Goal: Transaction & Acquisition: Purchase product/service

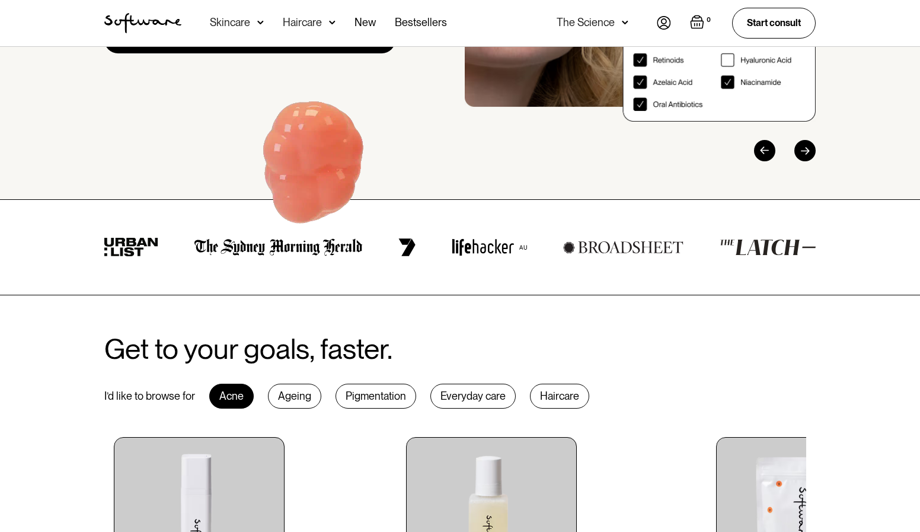
scroll to position [237, 0]
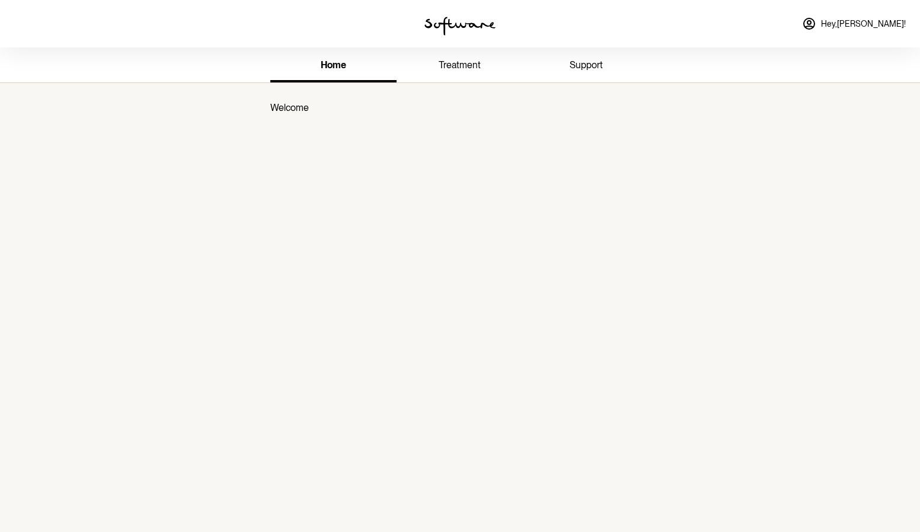
click at [450, 66] on span "treatment" at bounding box center [460, 64] width 42 height 11
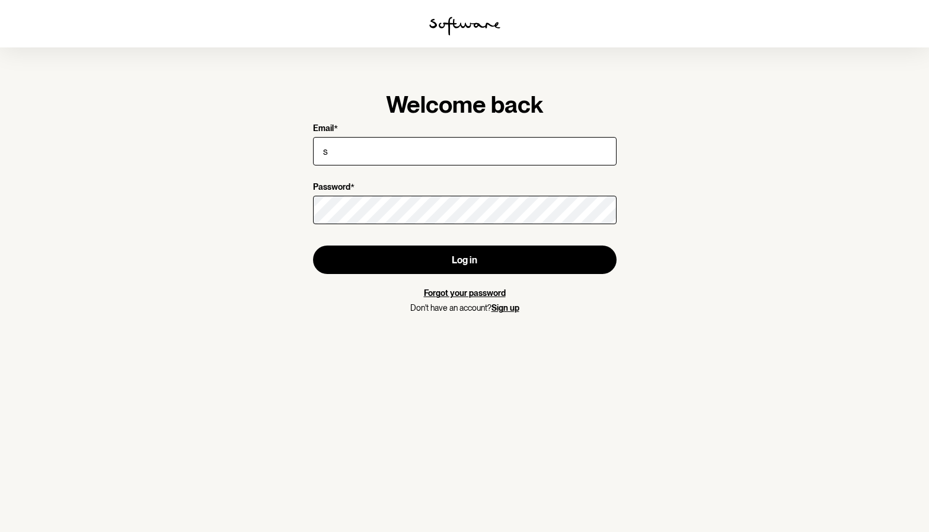
type input "[EMAIL_ADDRESS][DOMAIN_NAME]"
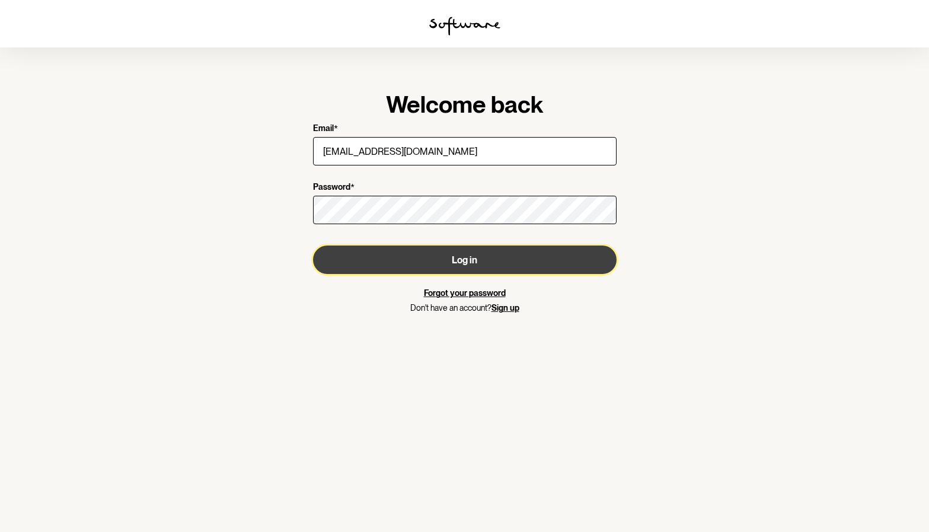
click at [465, 257] on button "Log in" at bounding box center [465, 259] width 304 height 28
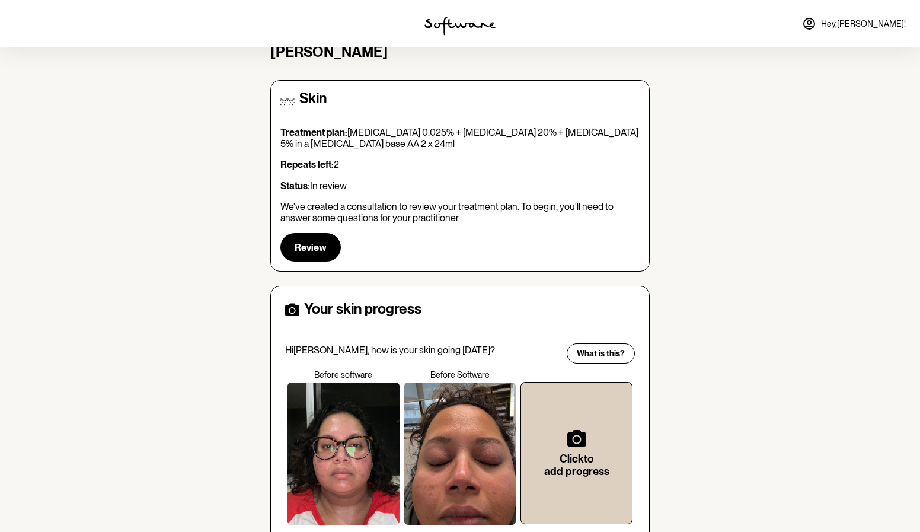
scroll to position [72, 0]
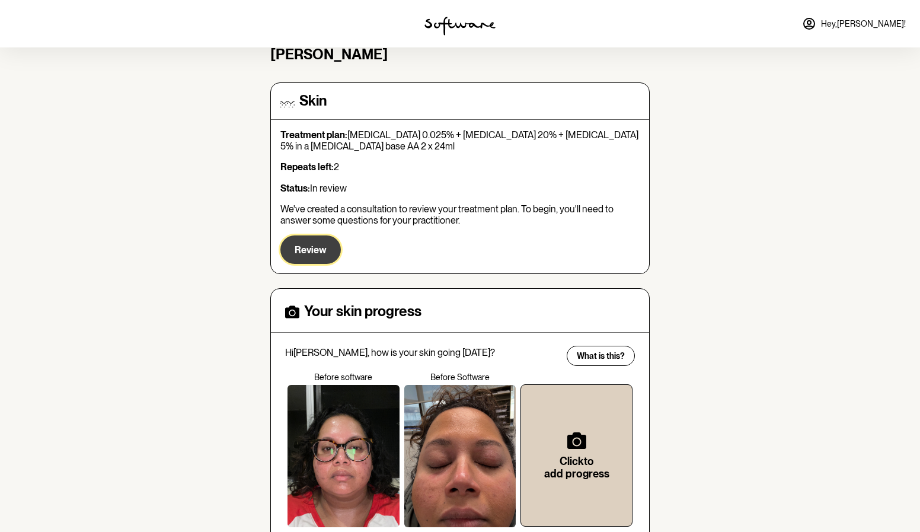
click at [298, 259] on button "Review" at bounding box center [310, 249] width 60 height 28
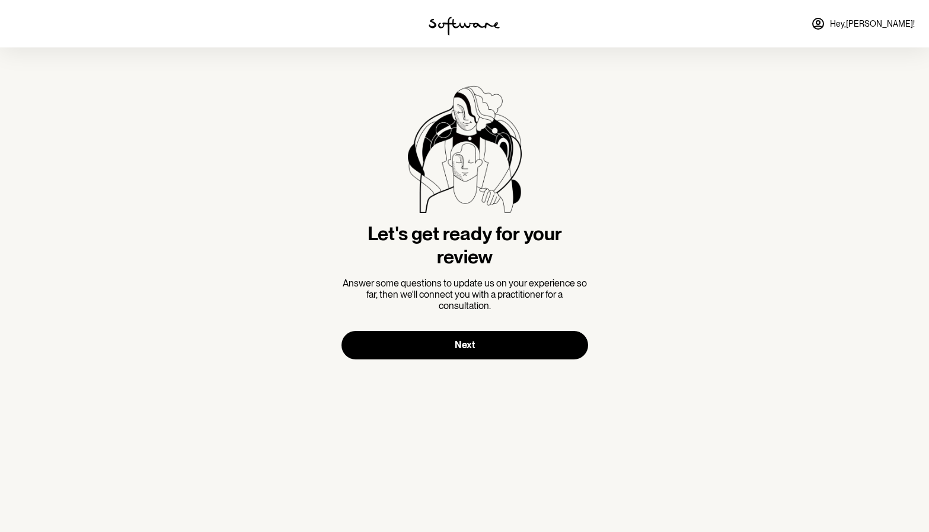
click at [825, 26] on icon at bounding box center [818, 24] width 14 height 14
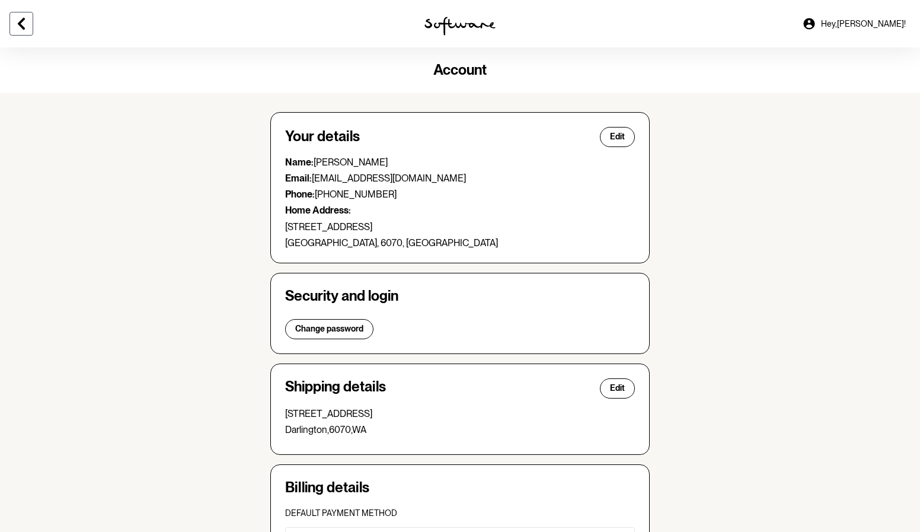
click at [28, 18] on icon at bounding box center [21, 24] width 14 height 14
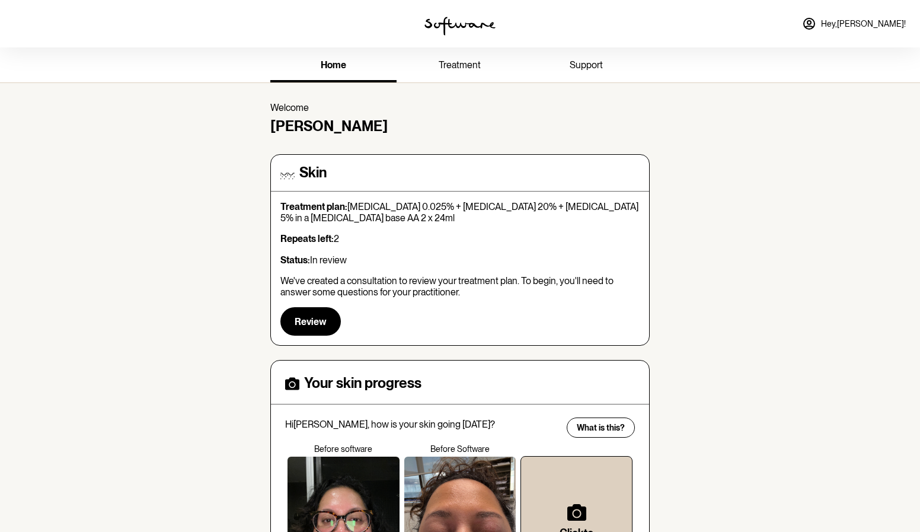
click at [583, 68] on span "support" at bounding box center [586, 64] width 33 height 11
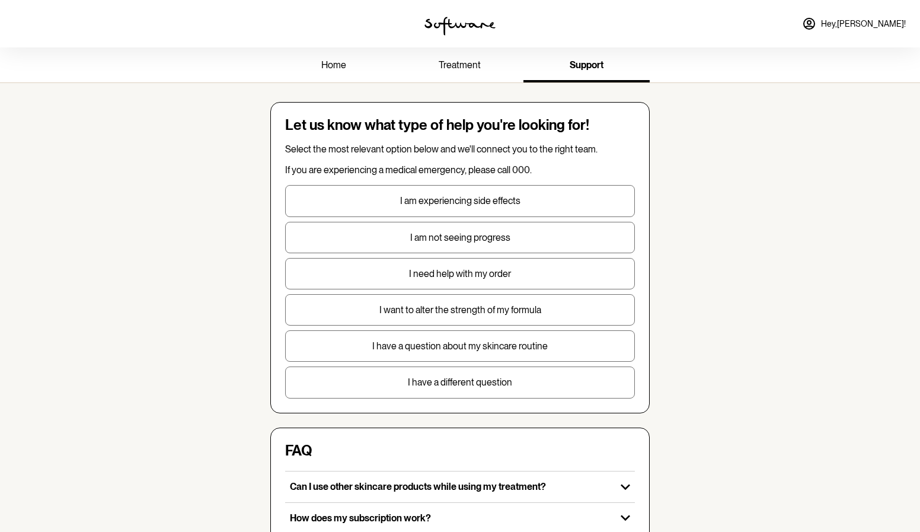
click at [452, 20] on img at bounding box center [460, 26] width 71 height 19
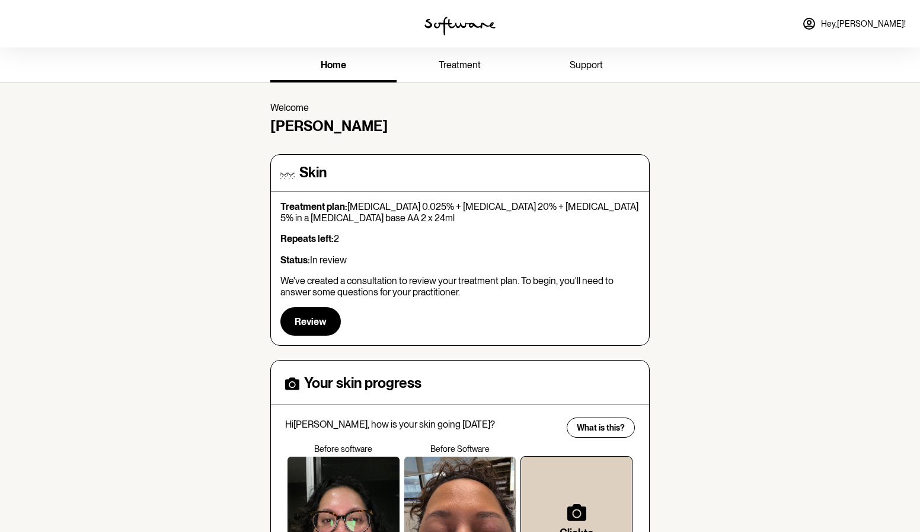
click at [436, 29] on img at bounding box center [460, 26] width 71 height 19
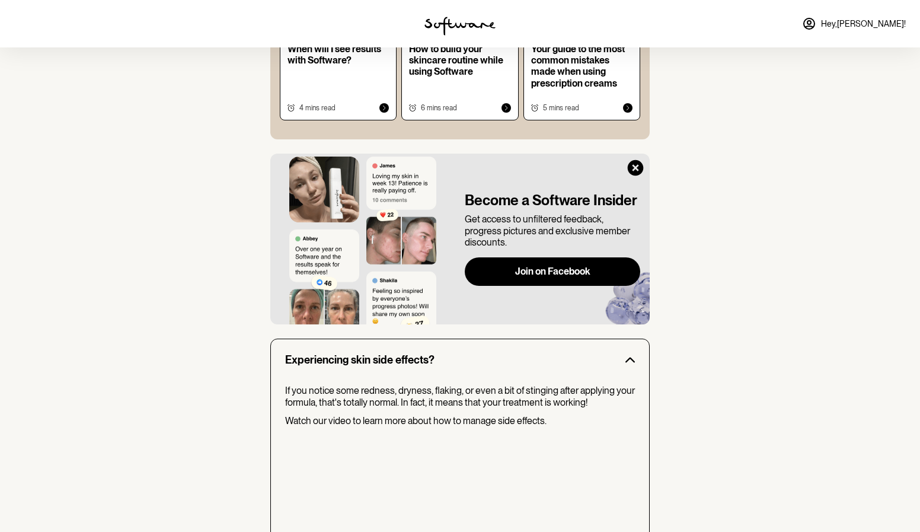
scroll to position [724, 0]
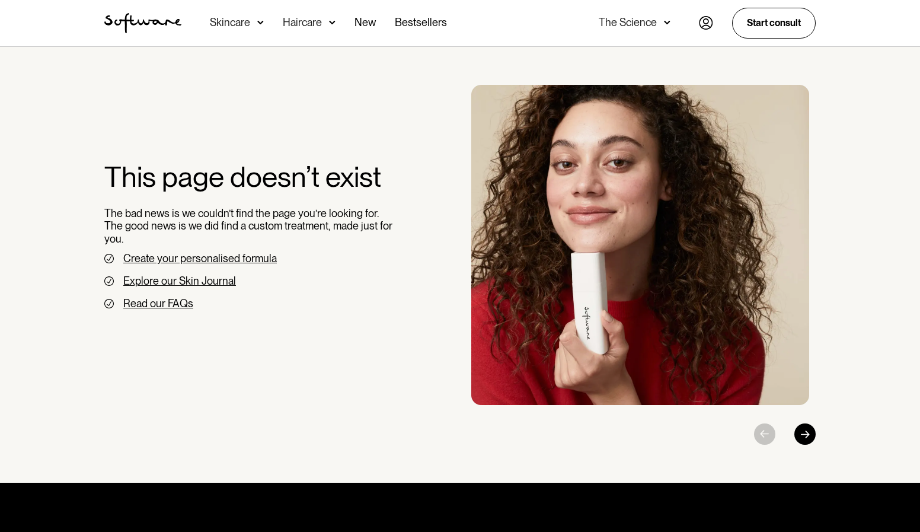
click at [244, 25] on div "Skincare" at bounding box center [230, 23] width 40 height 12
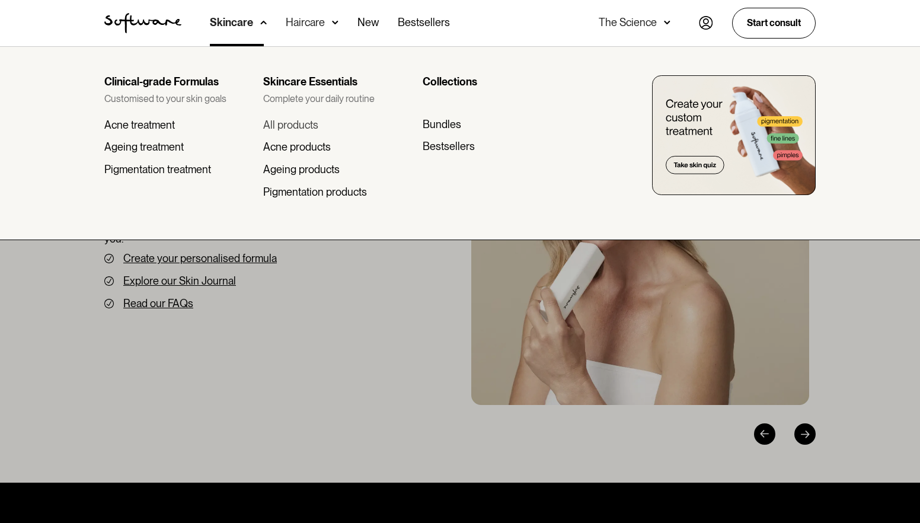
click at [315, 126] on div "All products" at bounding box center [290, 125] width 55 height 13
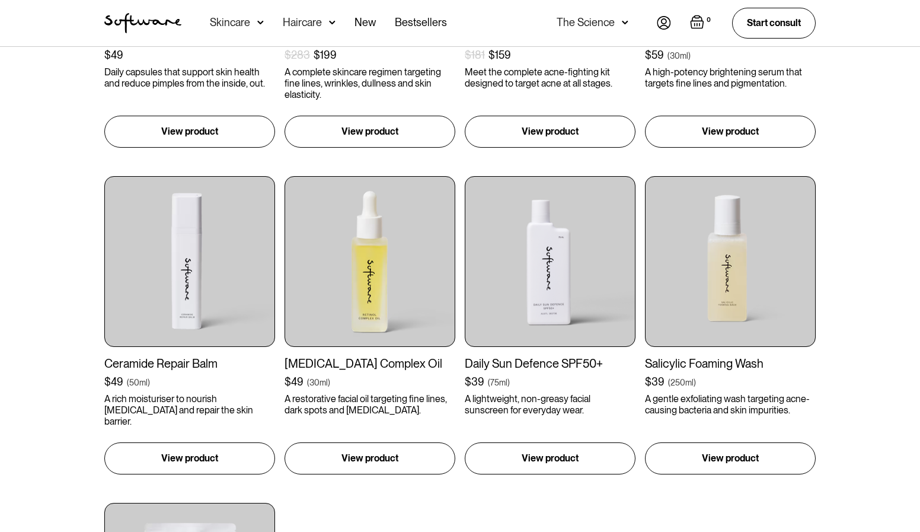
scroll to position [1127, 0]
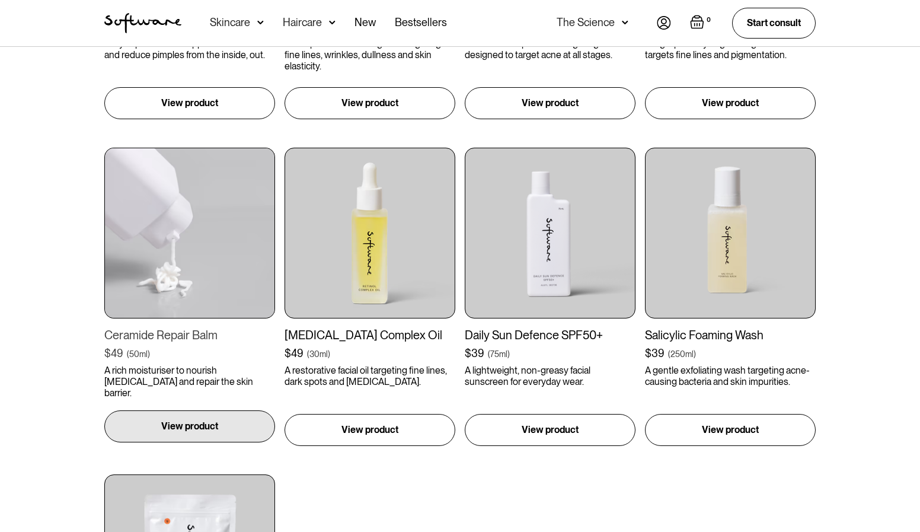
click at [219, 431] on div "View product" at bounding box center [189, 426] width 171 height 32
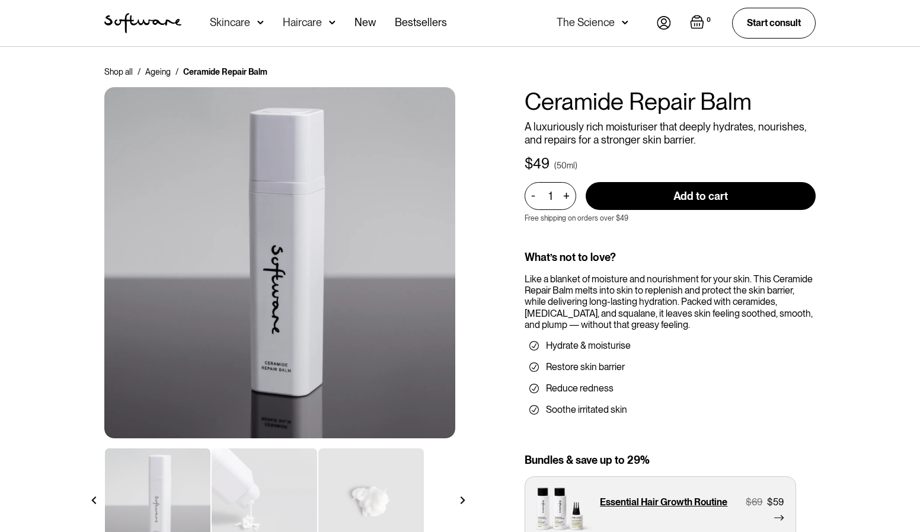
click at [565, 198] on div "+" at bounding box center [566, 196] width 13 height 14
type input "2"
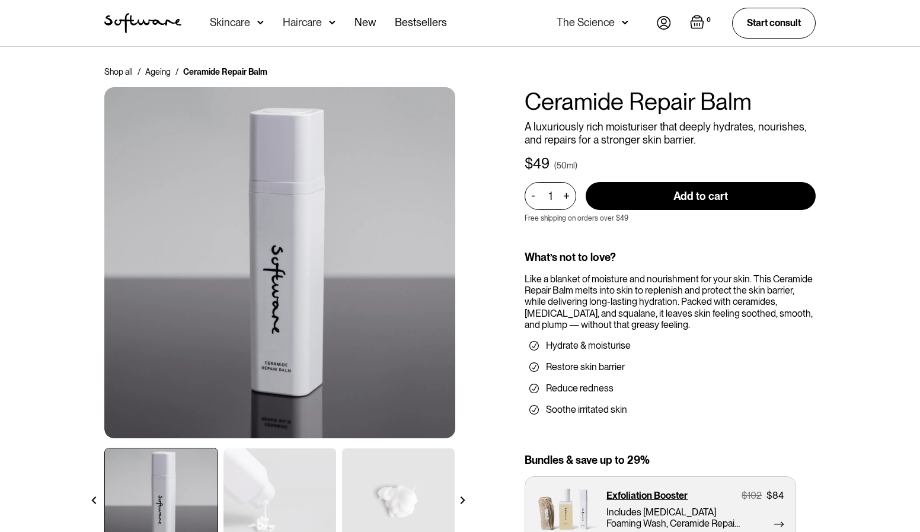
click at [624, 195] on input "Add to cart" at bounding box center [701, 196] width 230 height 28
type input "Add to cart"
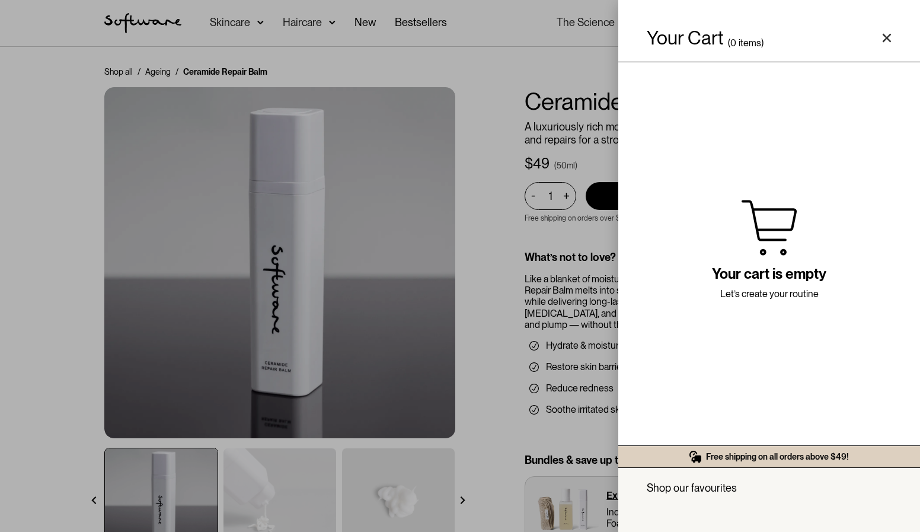
click at [884, 34] on icon "Close cart" at bounding box center [886, 37] width 9 height 9
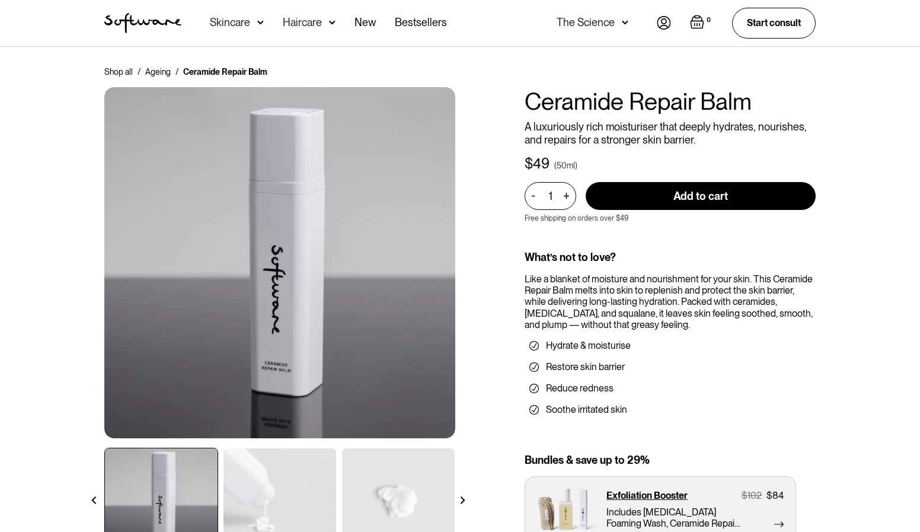
click at [567, 198] on div "+" at bounding box center [566, 196] width 13 height 14
type input "2"
click at [682, 199] on input "Add to cart" at bounding box center [701, 196] width 230 height 28
type input "Add to cart"
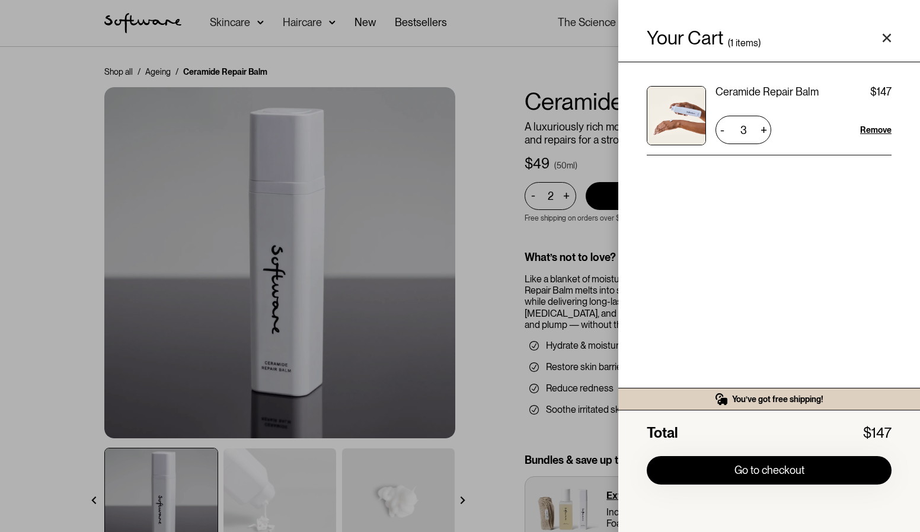
click at [717, 135] on div "-" at bounding box center [722, 129] width 13 height 19
type input "2"
click at [537, 242] on div "Your Cart ( 1 items) Ceramide Repair Balm $49 $98 2 + - Remove You’ve got free …" at bounding box center [460, 266] width 920 height 532
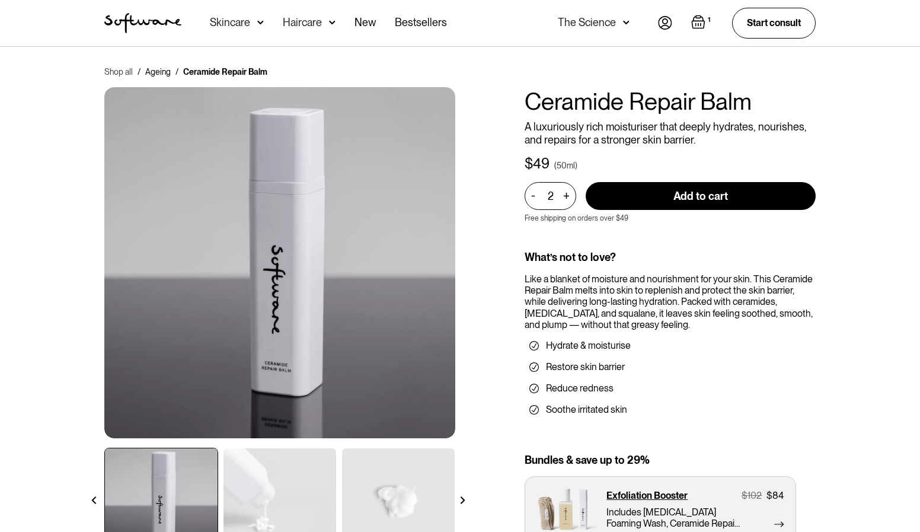
click at [123, 70] on link "Shop all" at bounding box center [118, 72] width 28 height 12
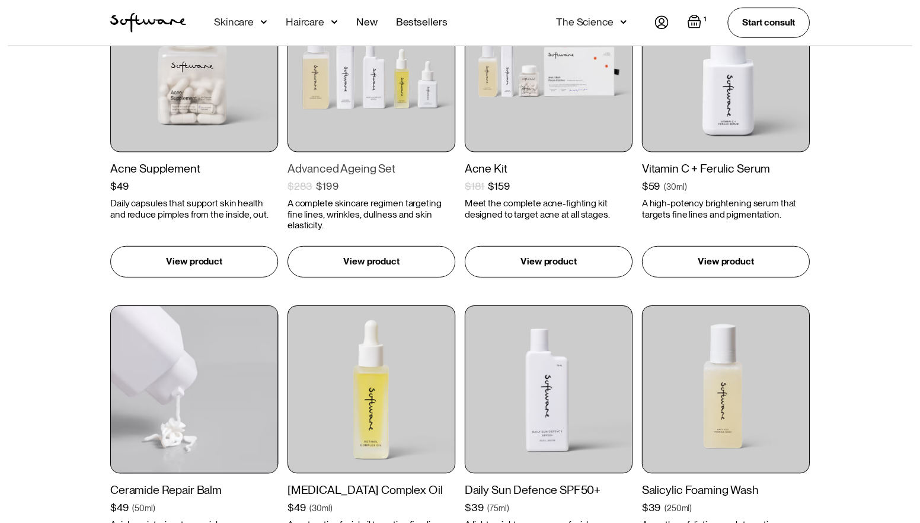
scroll to position [949, 0]
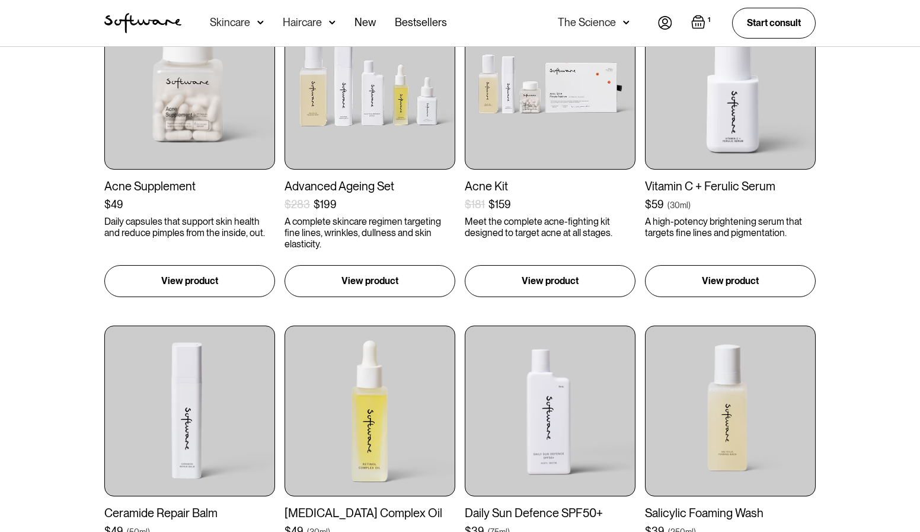
click at [257, 24] on img at bounding box center [260, 23] width 7 height 12
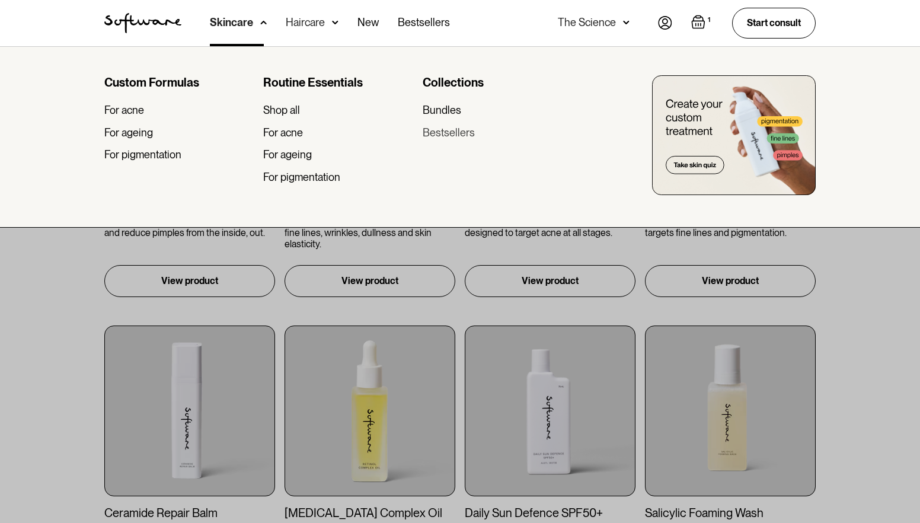
click at [435, 133] on div "Bestsellers" at bounding box center [449, 132] width 52 height 13
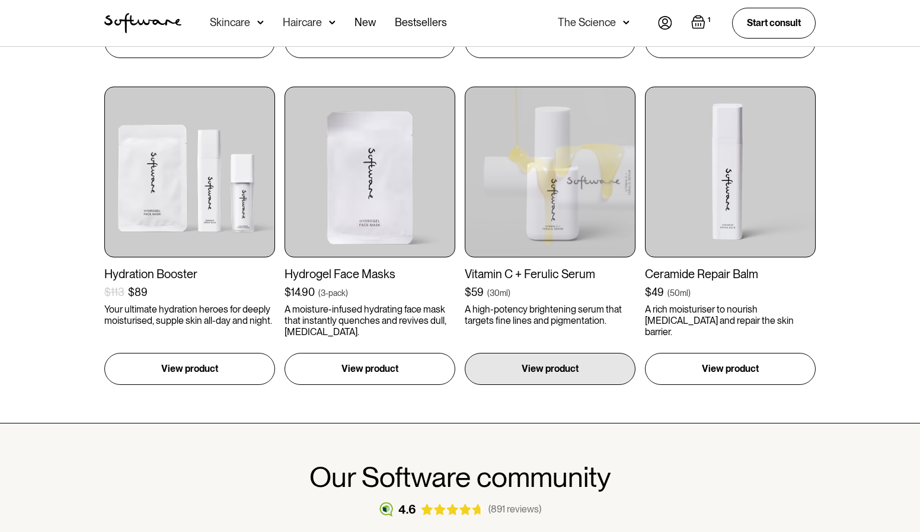
scroll to position [534, 0]
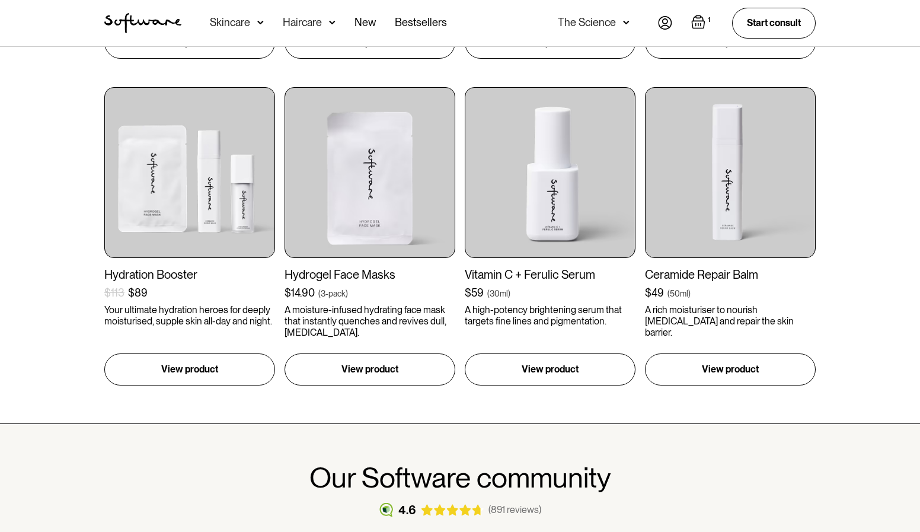
click at [695, 20] on img "Open cart containing 1 items" at bounding box center [698, 22] width 14 height 14
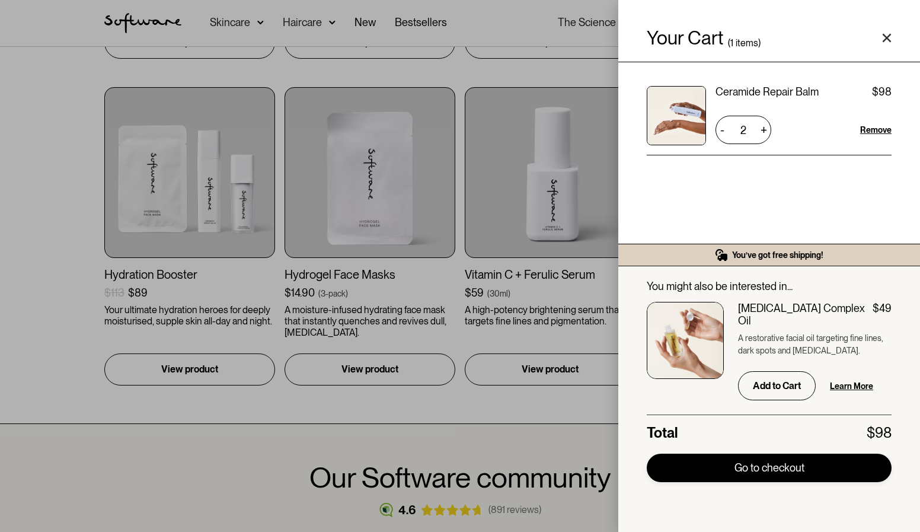
click at [747, 480] on link "Go to checkout" at bounding box center [769, 468] width 245 height 28
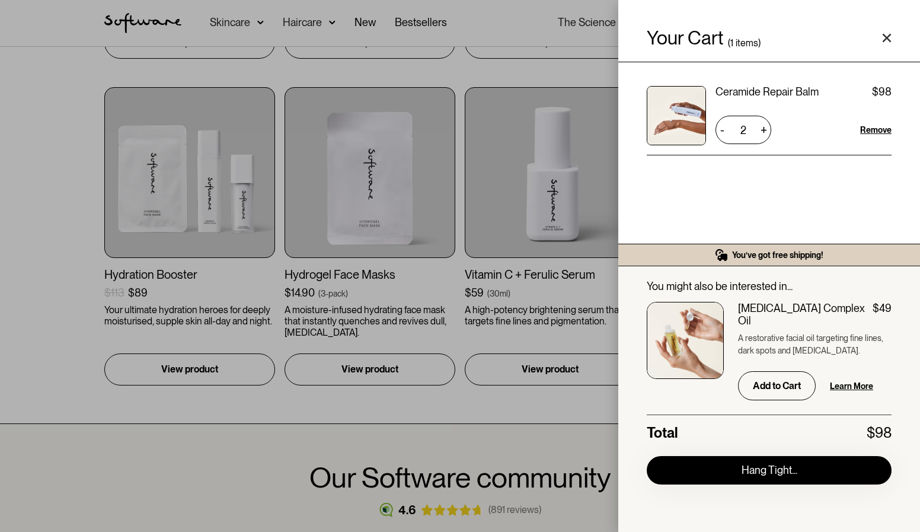
click at [305, 430] on div "Your Cart ( 1 items) Ceramide Repair Balm $49 $98 2 + - Remove You’ve got free …" at bounding box center [460, 266] width 920 height 532
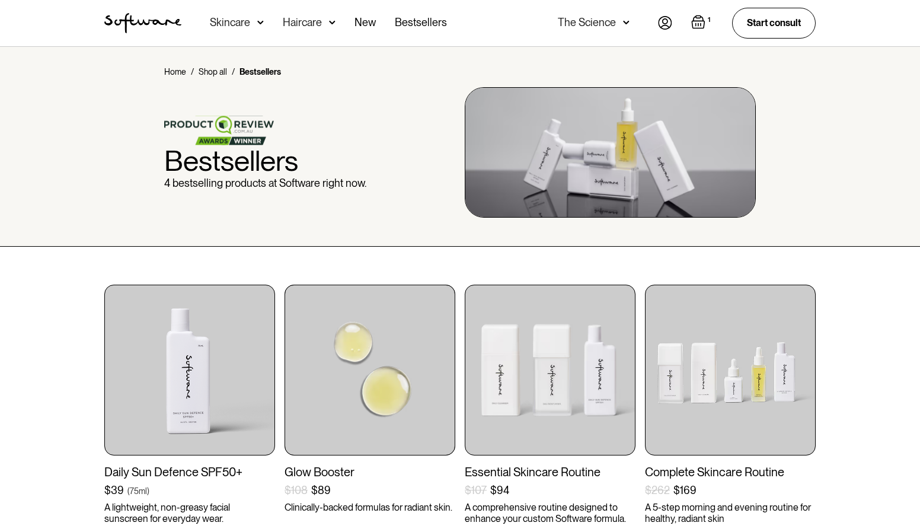
scroll to position [0, 0]
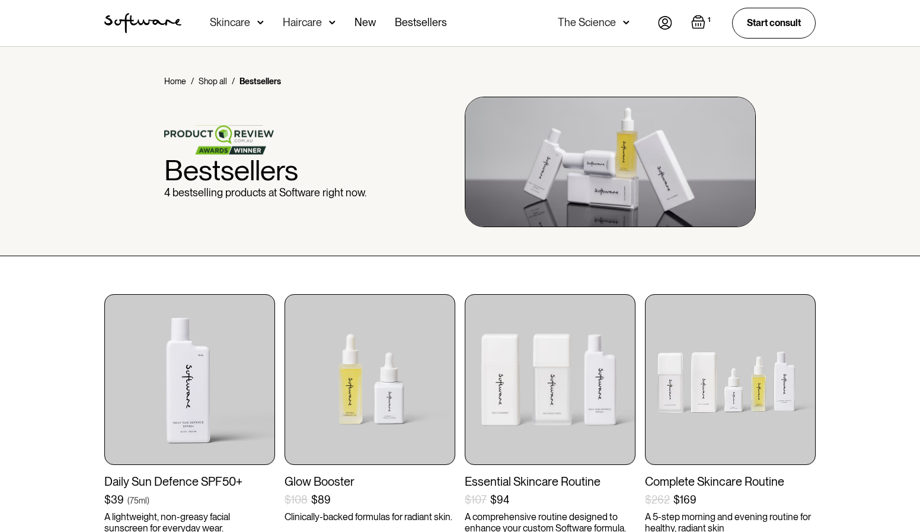
click at [624, 22] on img at bounding box center [626, 23] width 7 height 12
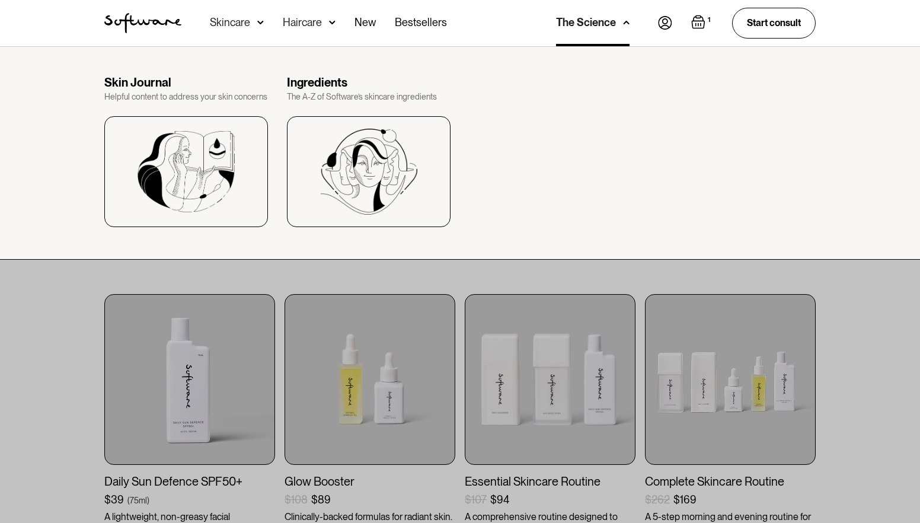
click at [624, 22] on img at bounding box center [626, 23] width 7 height 12
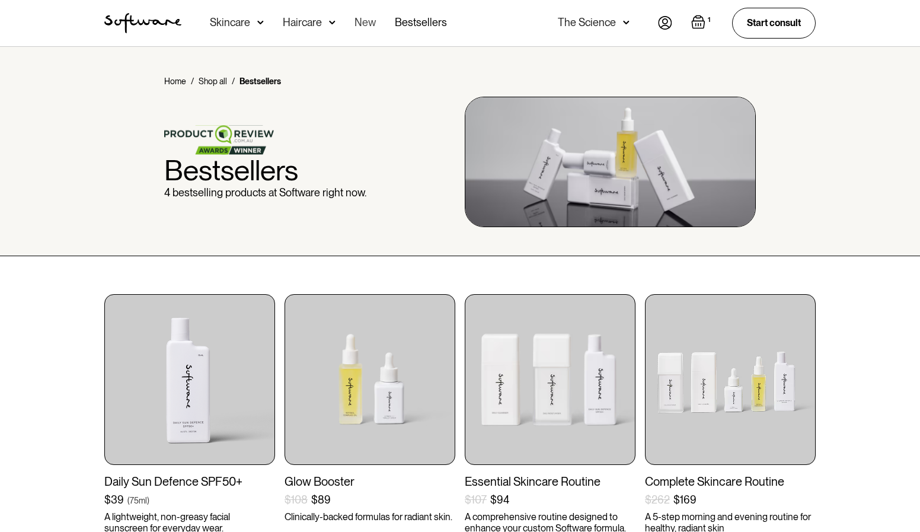
click at [362, 22] on link "New" at bounding box center [365, 23] width 21 height 46
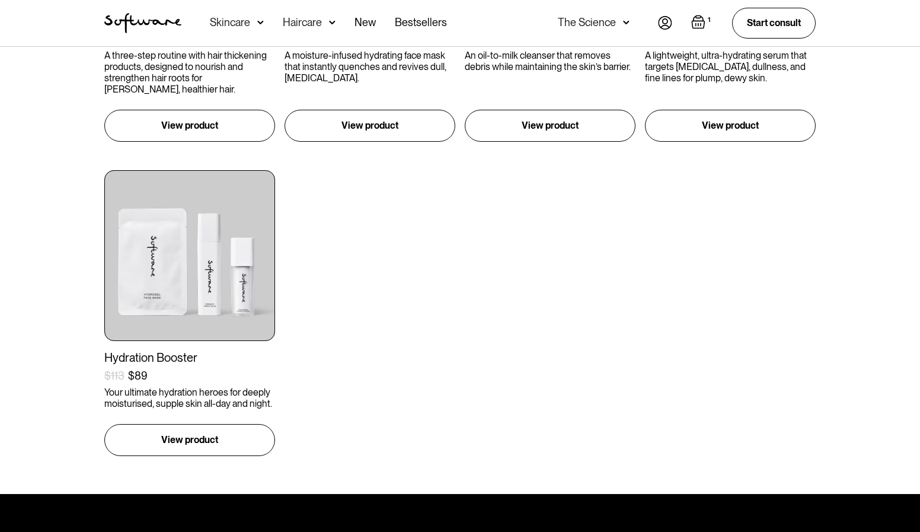
scroll to position [889, 0]
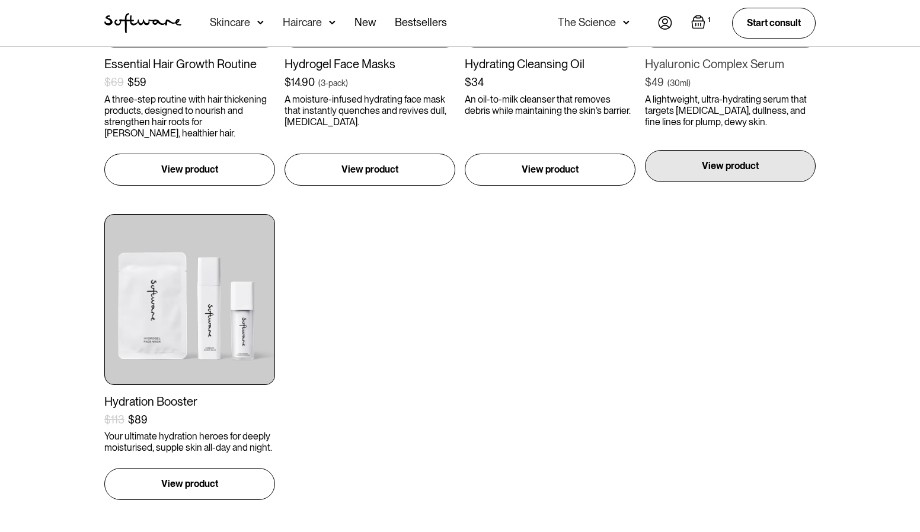
click at [722, 167] on div "View product" at bounding box center [730, 166] width 171 height 32
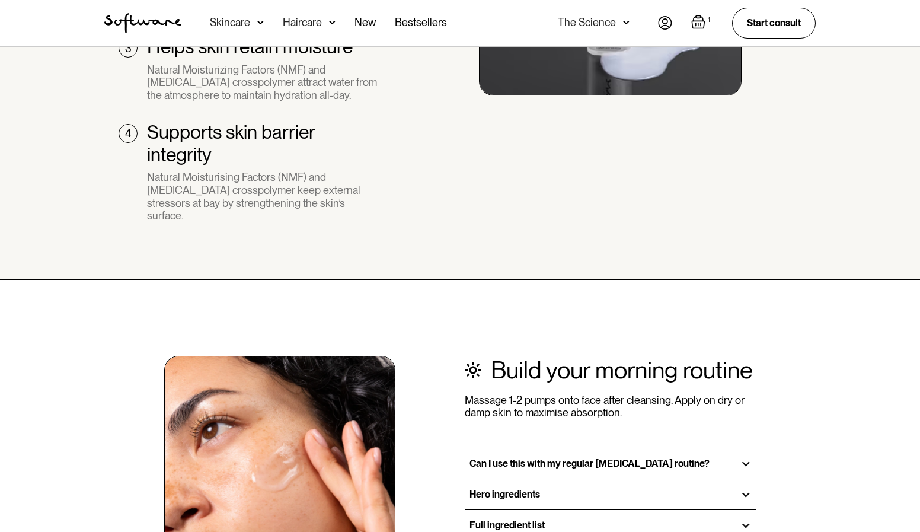
scroll to position [1186, 0]
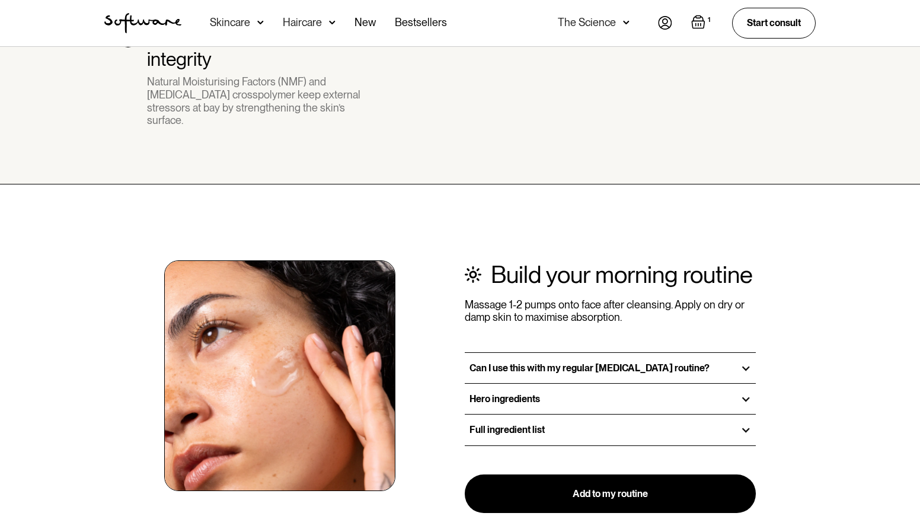
click at [506, 424] on h3 "Full ingredient list" at bounding box center [507, 429] width 75 height 11
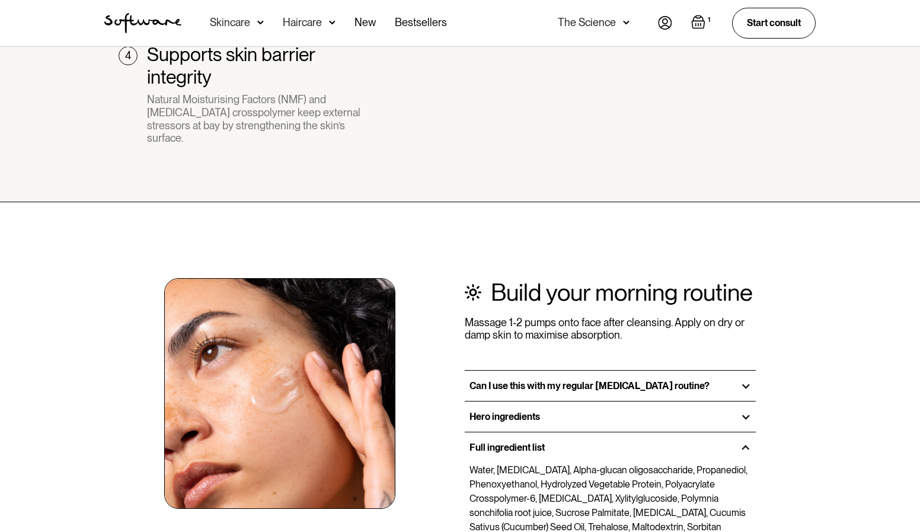
scroll to position [1127, 0]
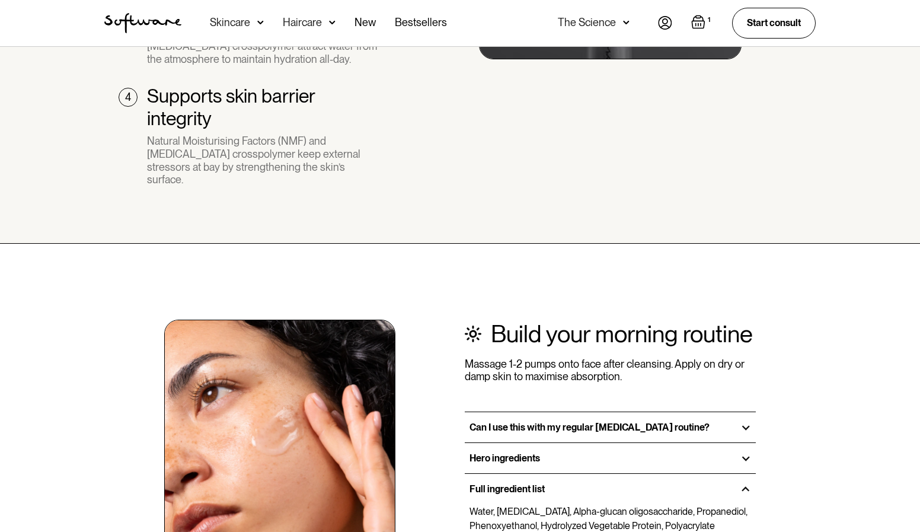
click at [583, 422] on strong "Can I use this with my regular skin care routine?" at bounding box center [590, 427] width 240 height 11
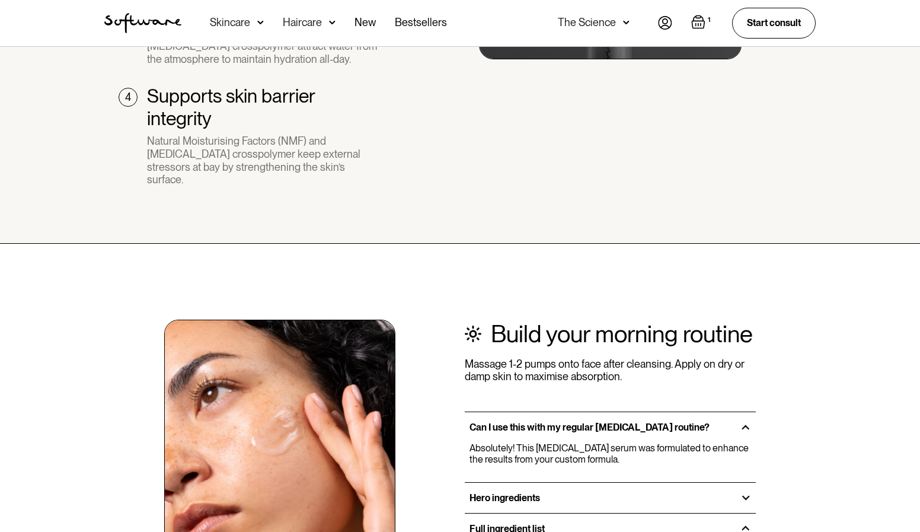
click at [522, 492] on h3 "Hero ingredients" at bounding box center [505, 497] width 71 height 11
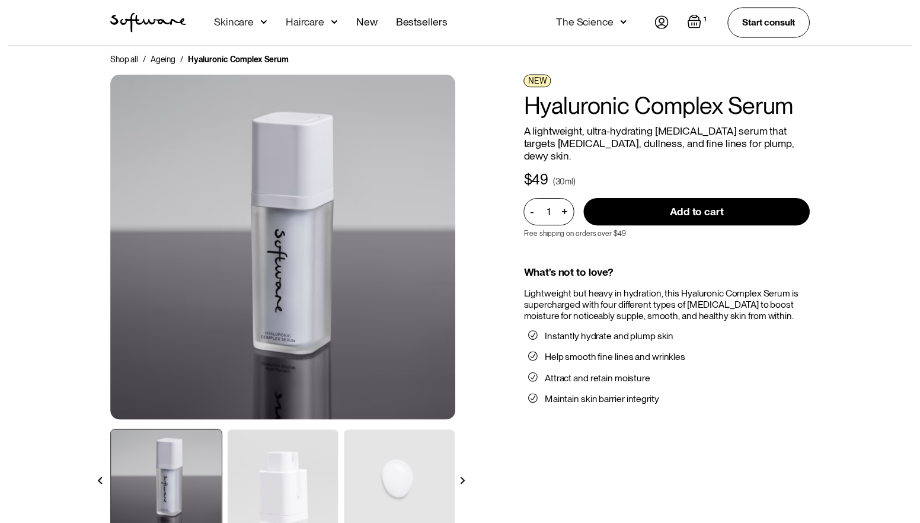
scroll to position [0, 0]
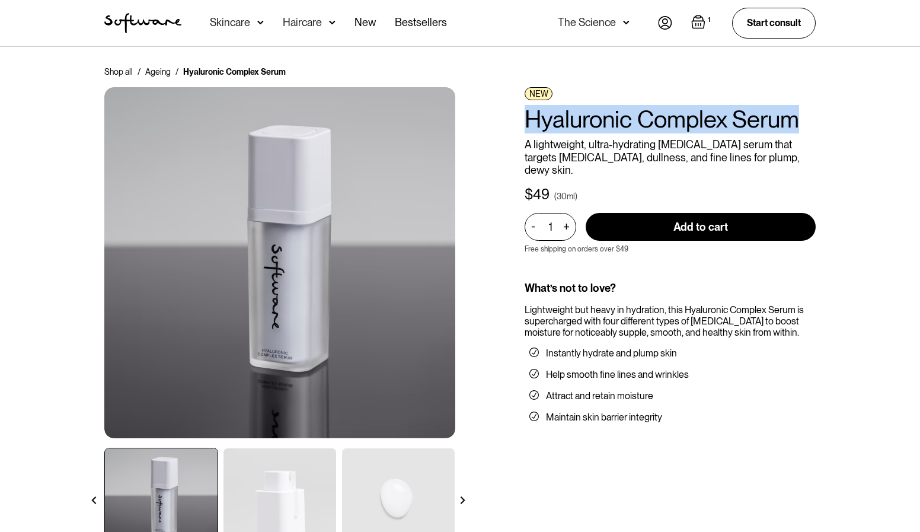
drag, startPoint x: 520, startPoint y: 120, endPoint x: 828, endPoint y: 116, distance: 307.7
click at [828, 116] on div "Shop all / Ageing / Hyaluronic Complex Serum NEW Hyaluronic Complex Serum A lig…" at bounding box center [460, 317] width 740 height 503
click at [260, 27] on img at bounding box center [260, 23] width 7 height 12
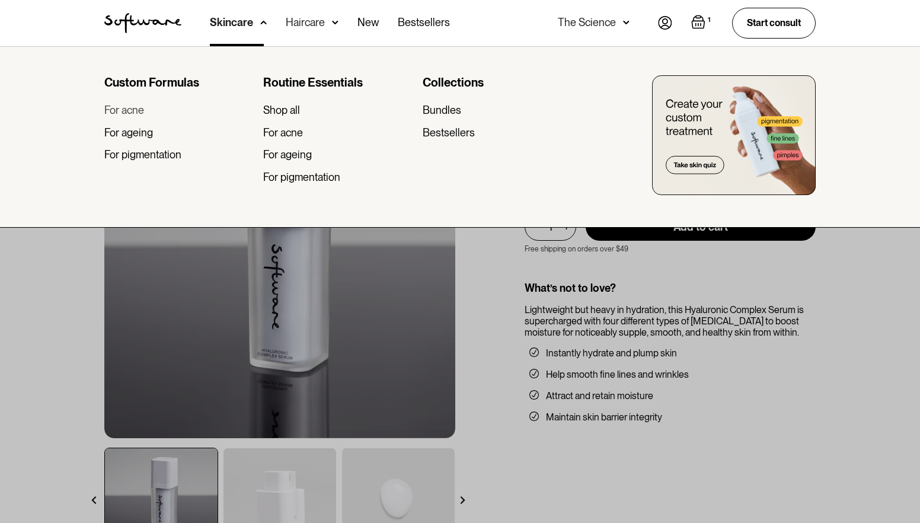
click at [136, 106] on div "For acne" at bounding box center [124, 110] width 40 height 13
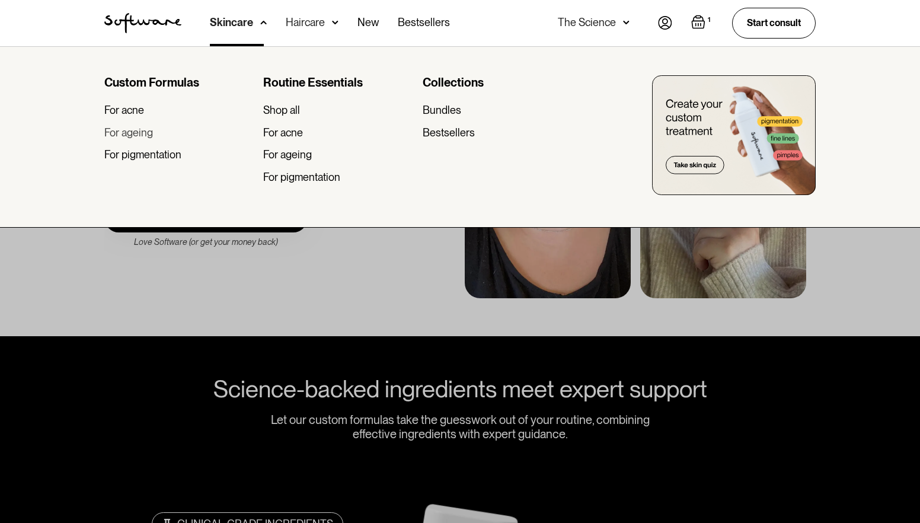
click at [144, 137] on div "For ageing" at bounding box center [128, 132] width 49 height 13
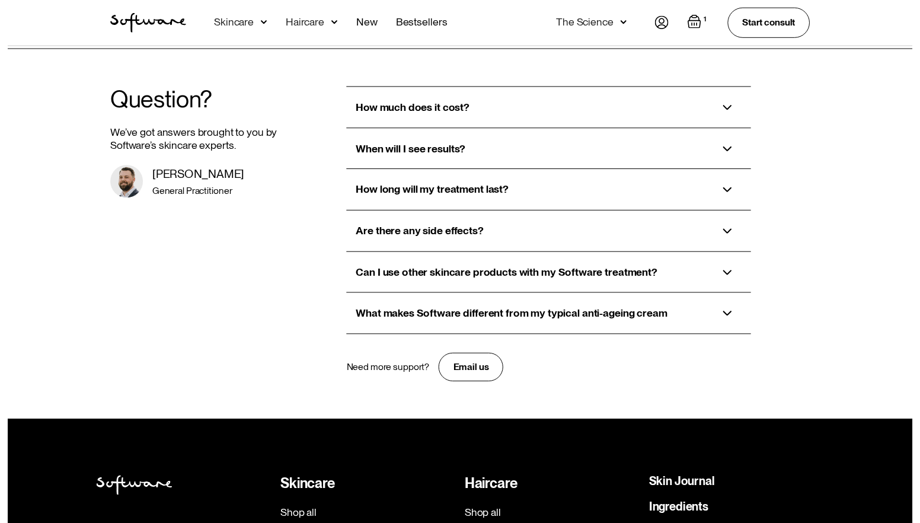
scroll to position [2549, 0]
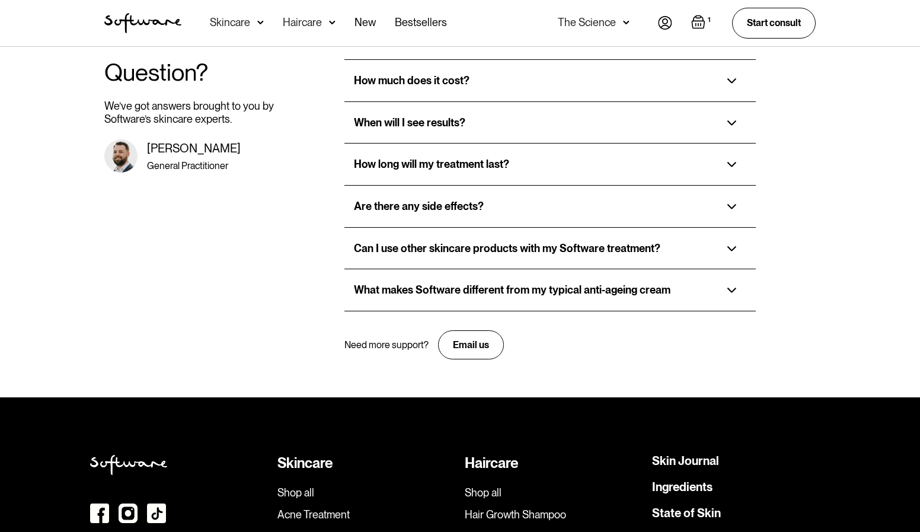
click at [242, 20] on div "Skincare" at bounding box center [230, 23] width 40 height 12
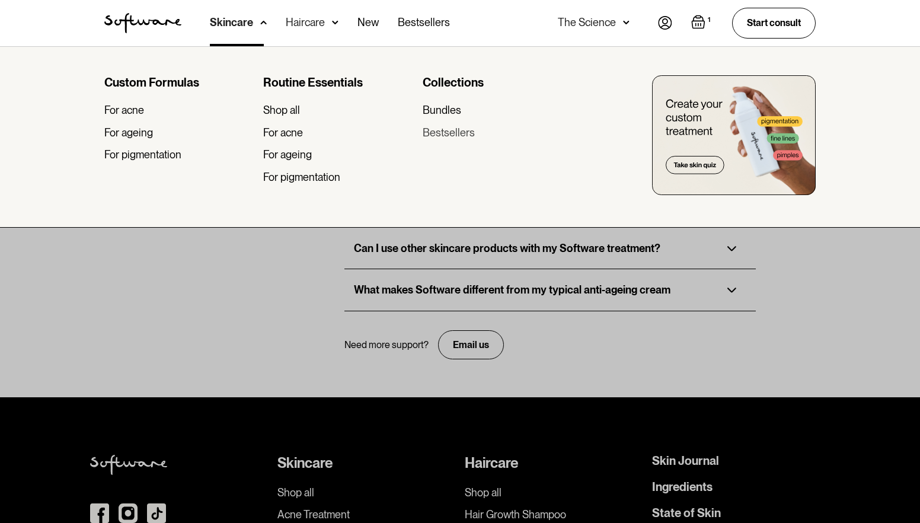
click at [439, 130] on div "Bestsellers" at bounding box center [449, 132] width 52 height 13
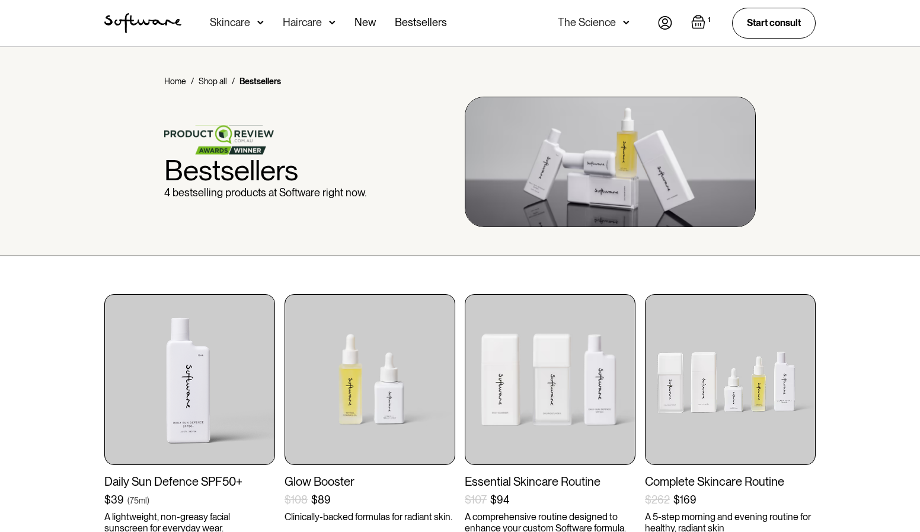
click at [704, 24] on img "Open cart containing 1 items" at bounding box center [698, 22] width 14 height 14
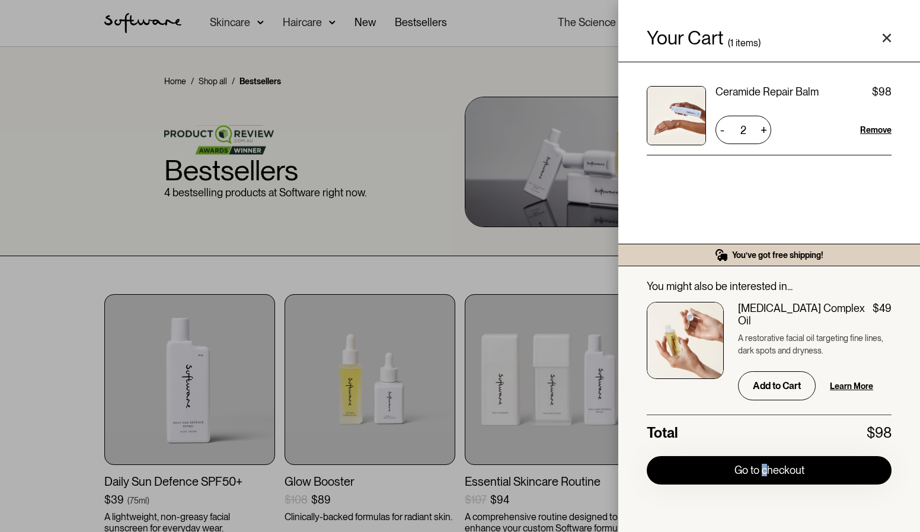
click at [761, 483] on div "Pay with browser. Go to checkout" at bounding box center [769, 470] width 245 height 28
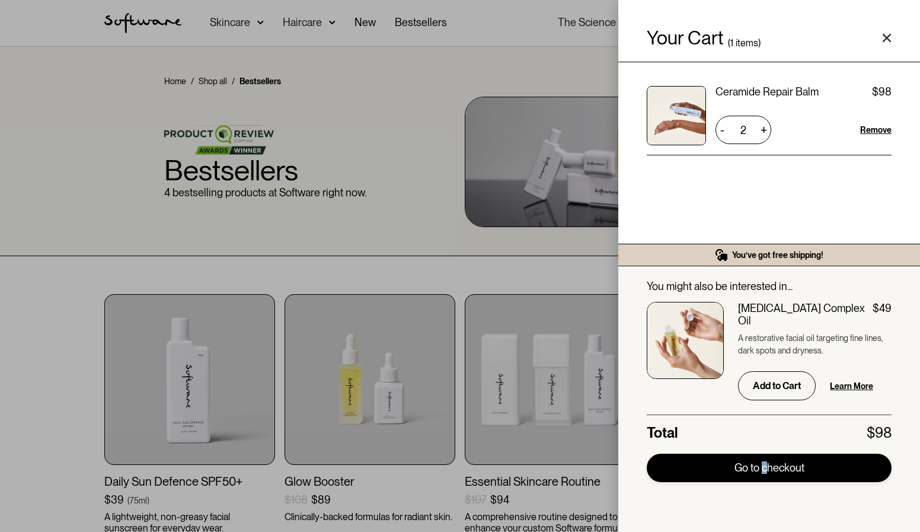
drag, startPoint x: 761, startPoint y: 483, endPoint x: 743, endPoint y: 469, distance: 22.8
click at [743, 469] on link "Go to checkout" at bounding box center [769, 468] width 245 height 28
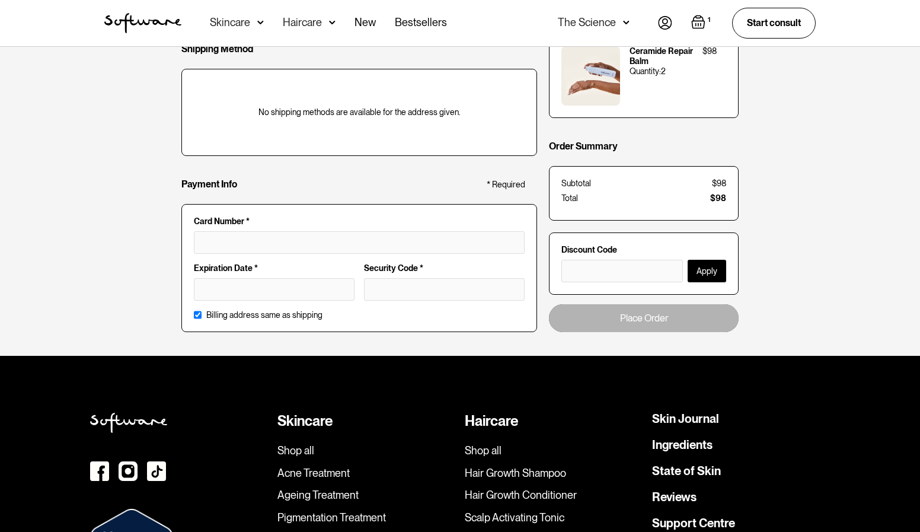
scroll to position [652, 0]
